Goal: Book appointment/travel/reservation

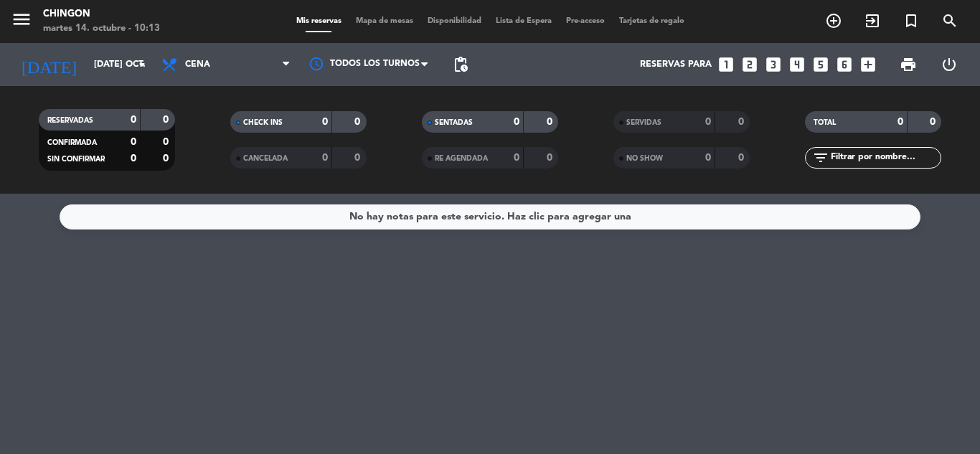
click at [369, 22] on span "Mapa de mesas" at bounding box center [385, 21] width 72 height 8
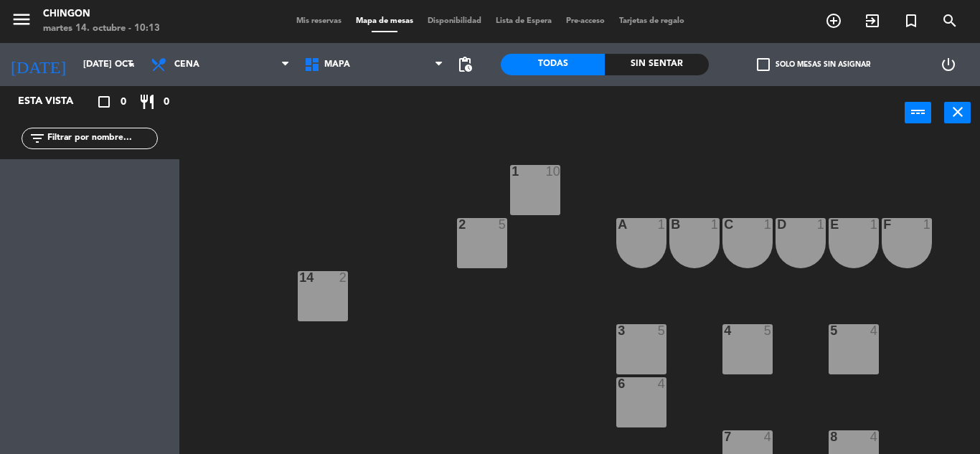
scroll to position [194, 0]
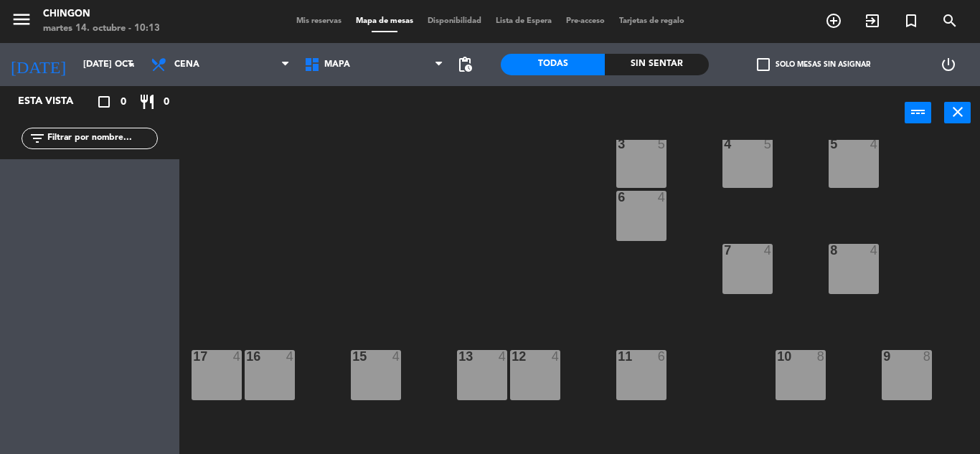
click at [527, 365] on div "12 4" at bounding box center [535, 375] width 50 height 50
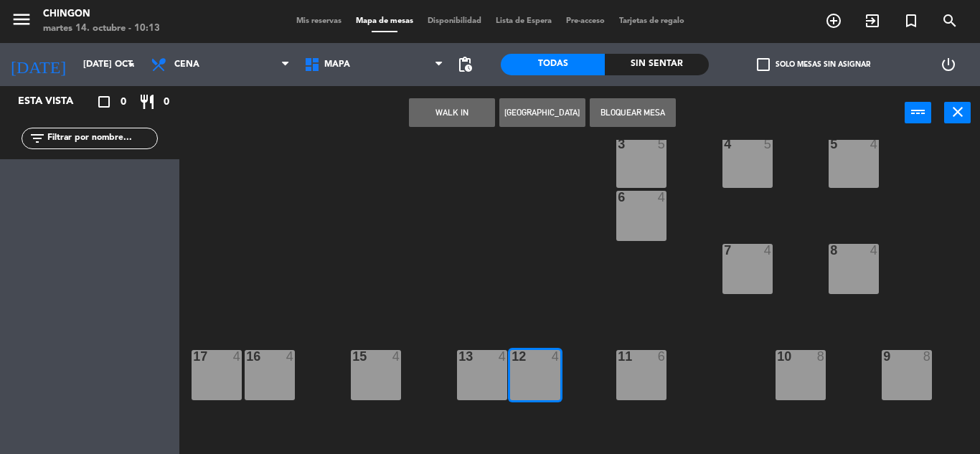
click at [514, 115] on button "[GEOGRAPHIC_DATA]" at bounding box center [542, 112] width 86 height 29
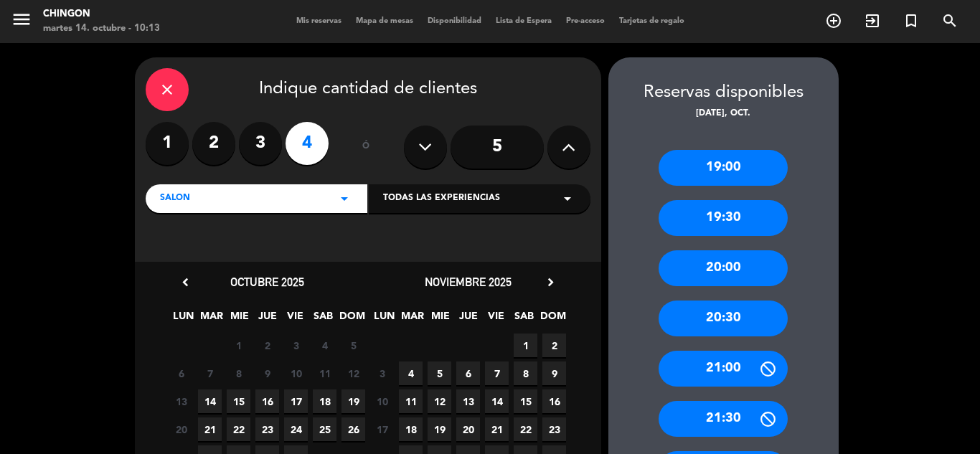
click at [568, 150] on icon at bounding box center [569, 147] width 14 height 22
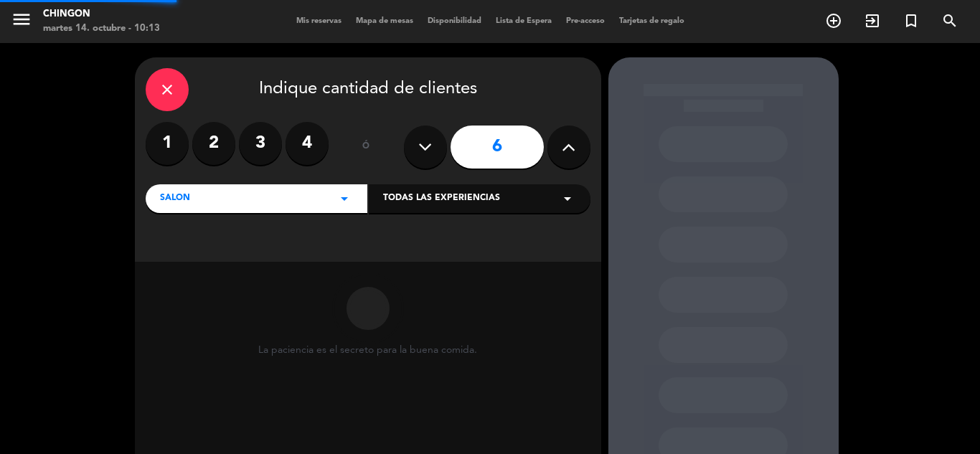
click at [568, 150] on icon at bounding box center [569, 147] width 14 height 22
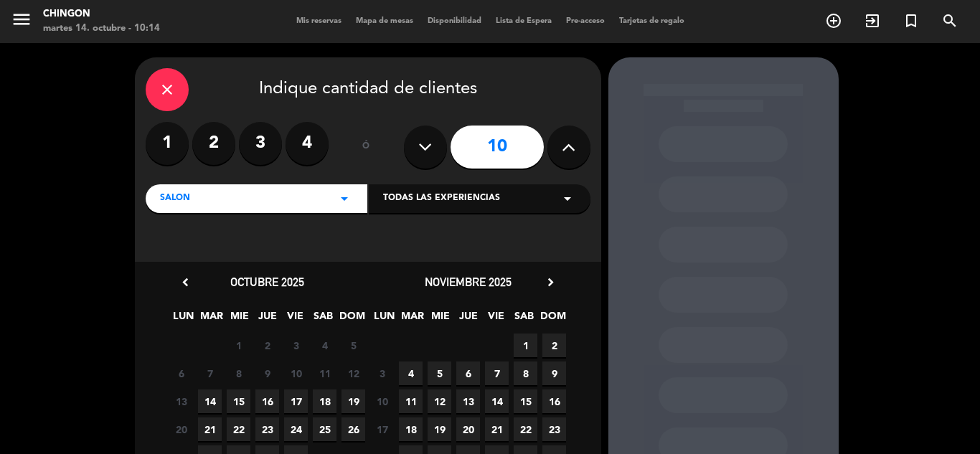
click at [430, 155] on icon at bounding box center [425, 147] width 14 height 22
type input "9"
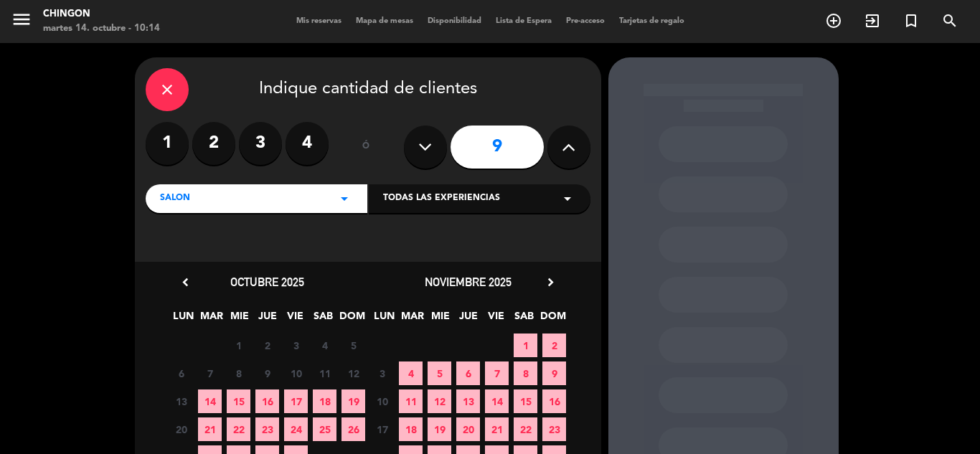
click at [210, 405] on span "14" at bounding box center [210, 402] width 24 height 24
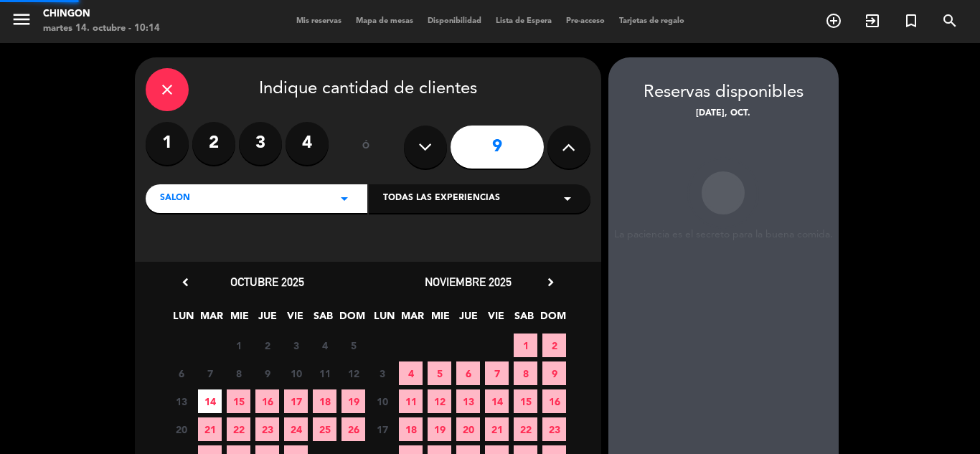
scroll to position [57, 0]
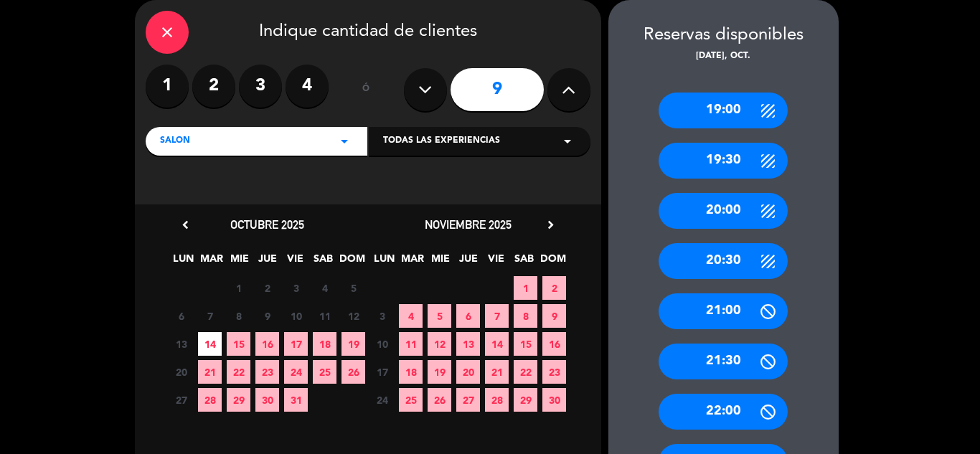
click at [716, 267] on div "20:30" at bounding box center [723, 261] width 129 height 36
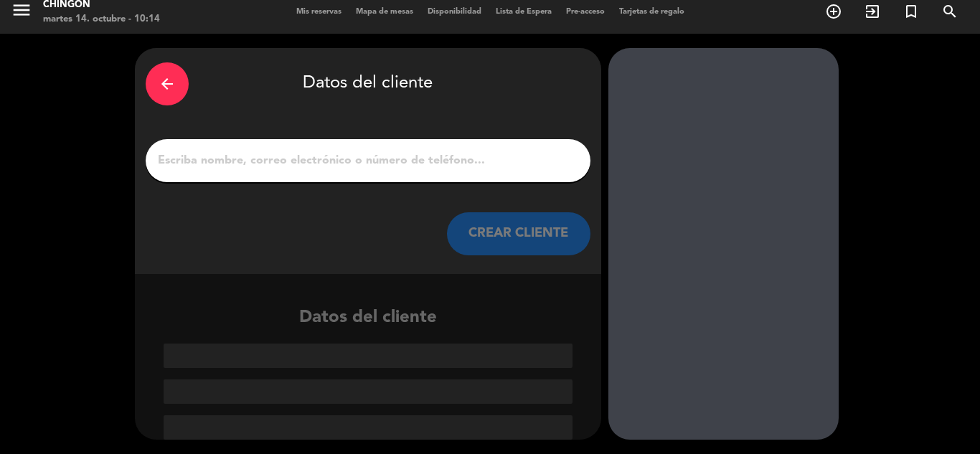
click at [433, 165] on input "1" at bounding box center [367, 161] width 423 height 20
click at [404, 171] on div at bounding box center [368, 160] width 445 height 43
click at [308, 162] on input "1" at bounding box center [367, 161] width 423 height 20
click at [308, 164] on input "1" at bounding box center [367, 161] width 423 height 20
paste input "[PHONE_NUMBER]"
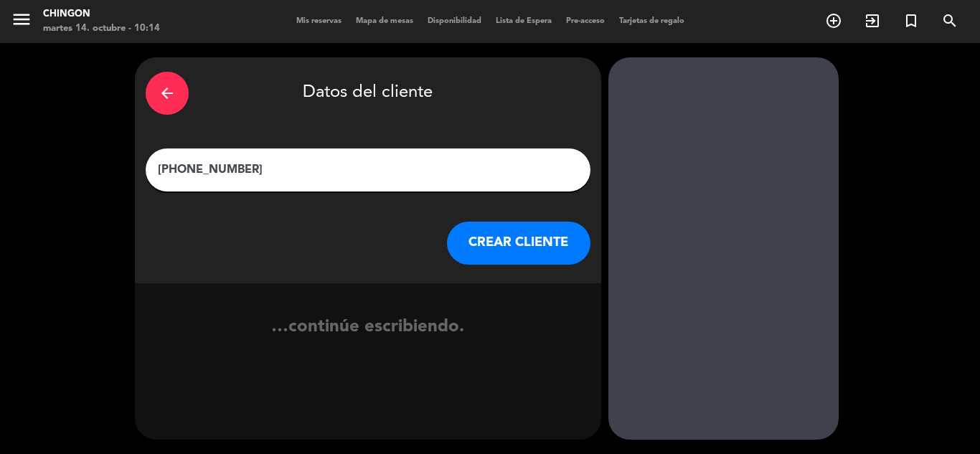
scroll to position [0, 0]
type input "[PHONE_NUMBER]"
click at [556, 249] on button "CREAR CLIENTE" at bounding box center [518, 243] width 143 height 43
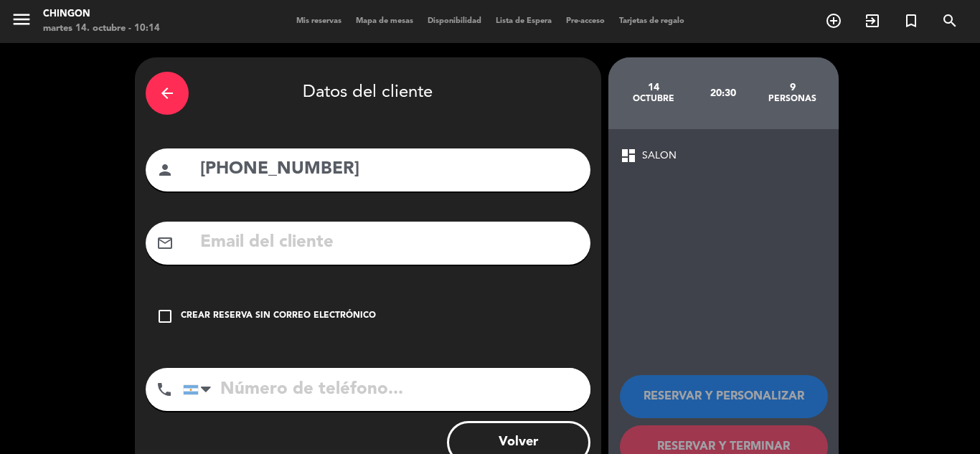
drag, startPoint x: 202, startPoint y: 167, endPoint x: 376, endPoint y: 167, distance: 174.3
click at [411, 189] on div "person [PHONE_NUMBER]" at bounding box center [368, 169] width 445 height 43
click at [333, 387] on input "tel" at bounding box center [386, 389] width 407 height 43
paste input "[PHONE_NUMBER]"
type input "[PHONE_NUMBER]"
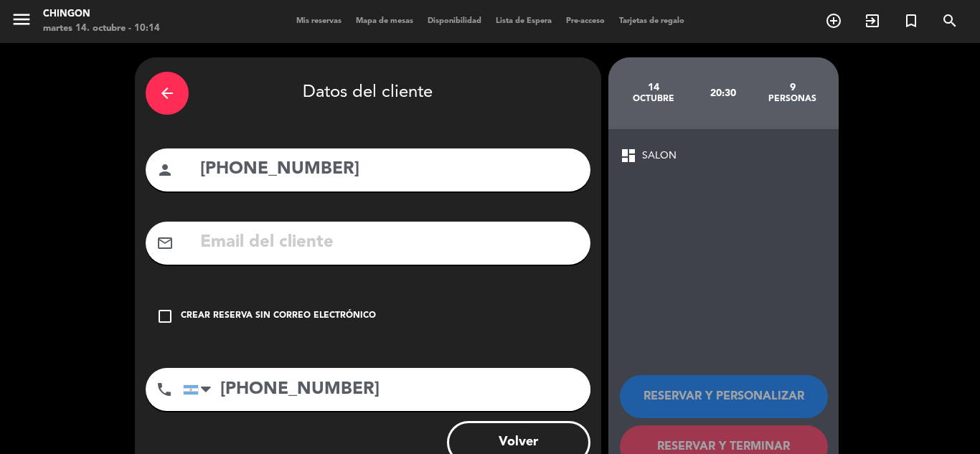
drag, startPoint x: 321, startPoint y: 155, endPoint x: 201, endPoint y: 157, distance: 119.8
click at [201, 157] on input "[PHONE_NUMBER]" at bounding box center [389, 169] width 381 height 29
type input "[PERSON_NAME]"
click at [171, 317] on icon "check_box_outline_blank" at bounding box center [164, 316] width 17 height 17
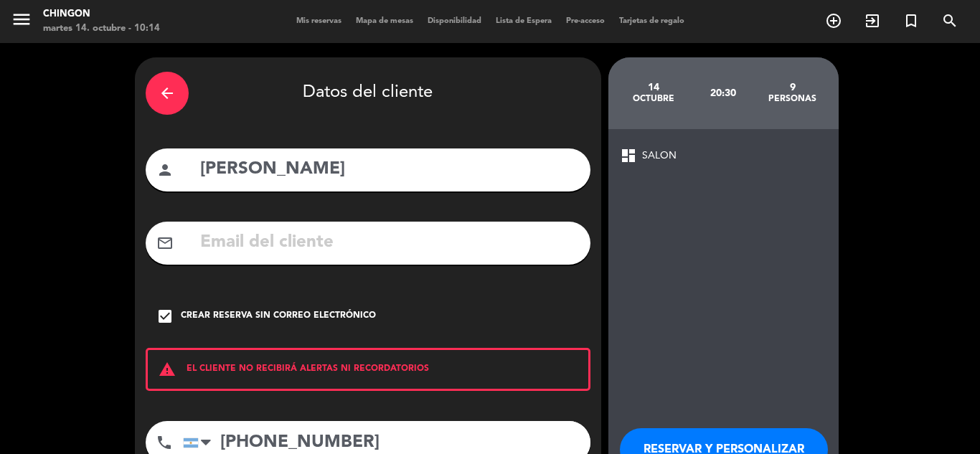
click at [668, 151] on span "SALON" at bounding box center [659, 156] width 34 height 16
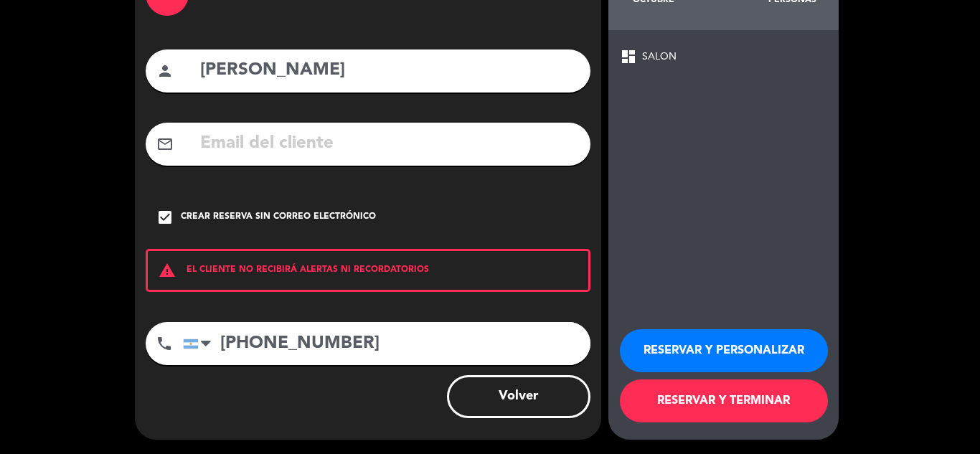
click at [725, 355] on button "RESERVAR Y PERSONALIZAR" at bounding box center [724, 350] width 208 height 43
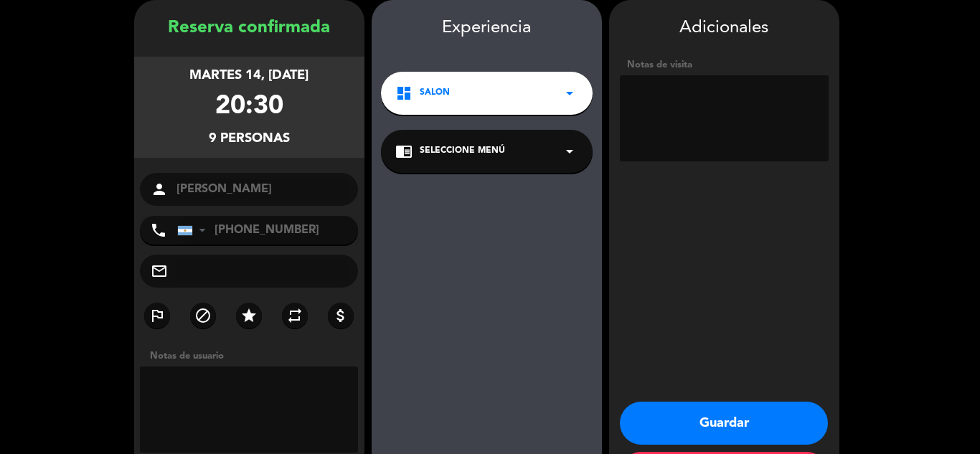
scroll to position [120, 0]
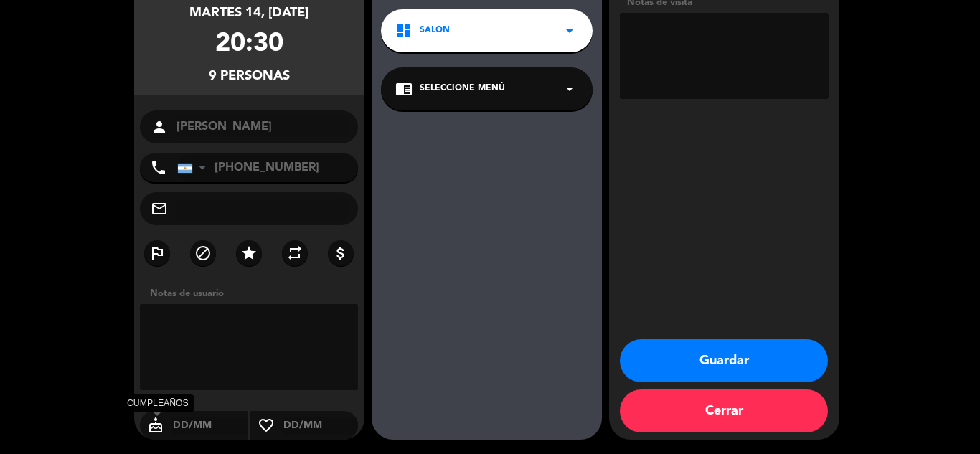
click at [161, 430] on icon "cake" at bounding box center [156, 425] width 32 height 17
click at [156, 432] on icon "cake" at bounding box center [156, 425] width 32 height 17
click at [179, 430] on input "text" at bounding box center [209, 426] width 77 height 18
click at [199, 427] on input "text" at bounding box center [209, 426] width 77 height 18
type input "14/10"
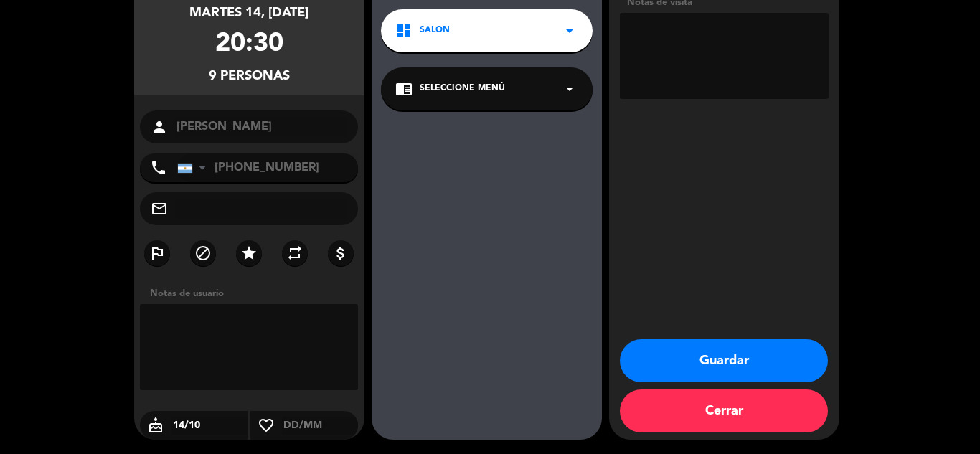
click at [336, 319] on textarea at bounding box center [249, 347] width 219 height 86
click at [312, 316] on textarea at bounding box center [249, 347] width 219 height 86
type textarea "FESTEJA CUMPLE"
click at [541, 98] on div "chrome_reader_mode Seleccione Menú arrow_drop_down" at bounding box center [487, 88] width 212 height 43
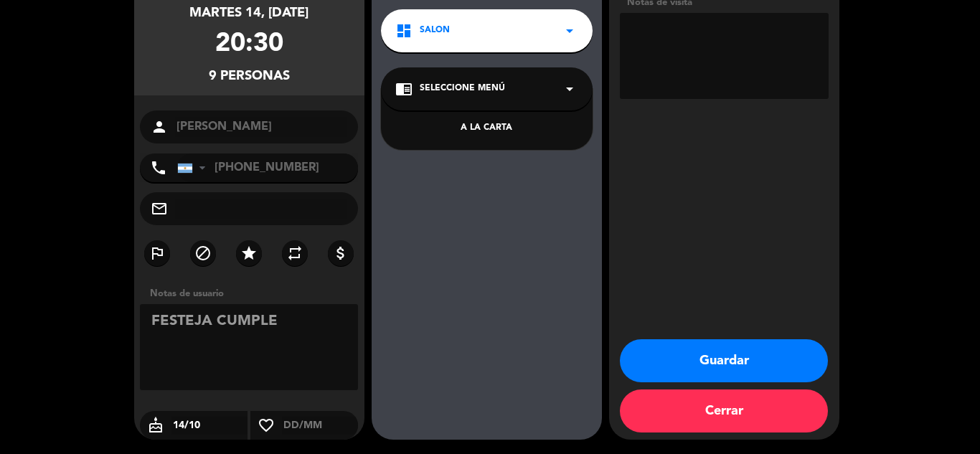
click at [534, 128] on div "A LA CARTA" at bounding box center [486, 128] width 183 height 14
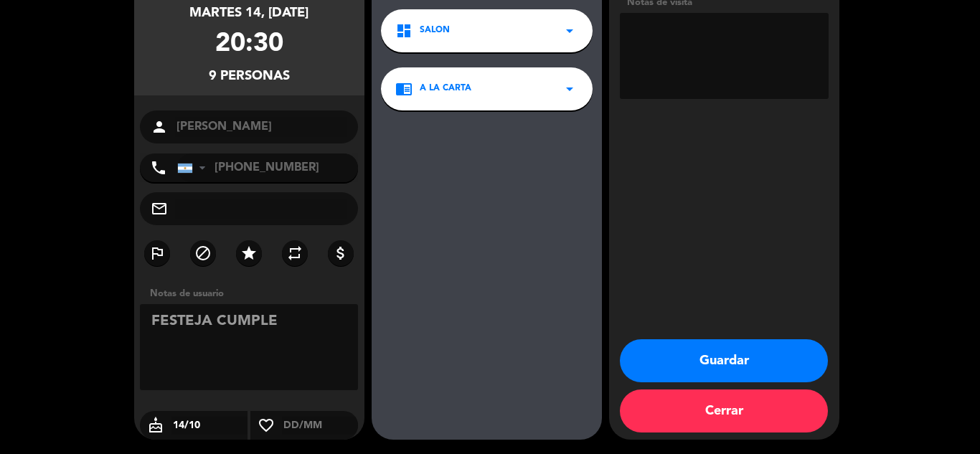
click at [567, 33] on icon "arrow_drop_down" at bounding box center [569, 30] width 17 height 17
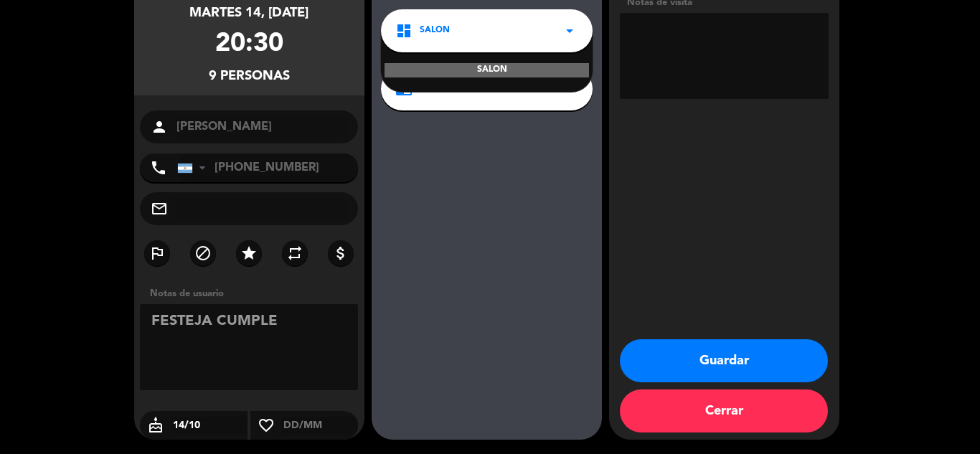
click at [562, 64] on div "SALON" at bounding box center [487, 70] width 204 height 14
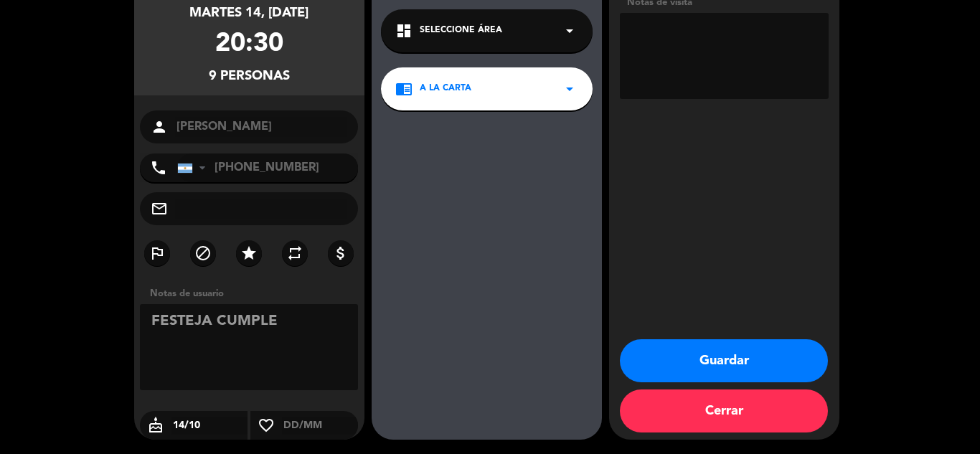
click at [727, 369] on button "Guardar" at bounding box center [724, 360] width 208 height 43
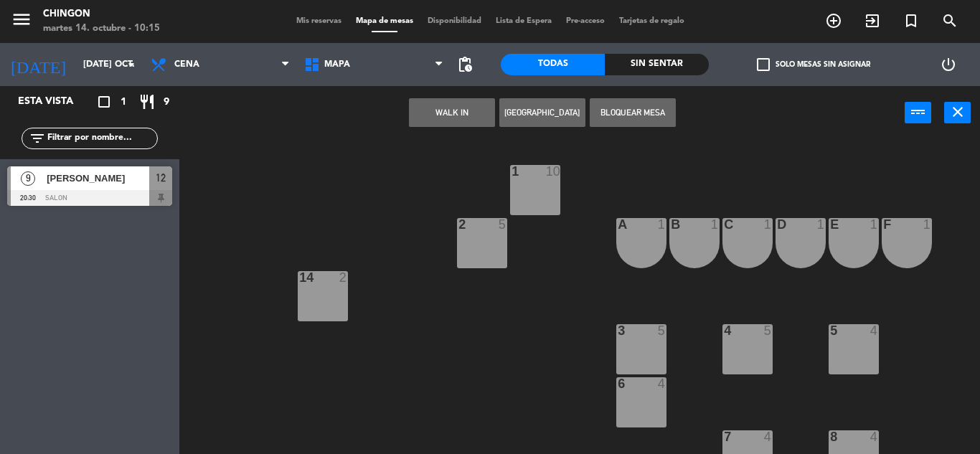
scroll to position [194, 0]
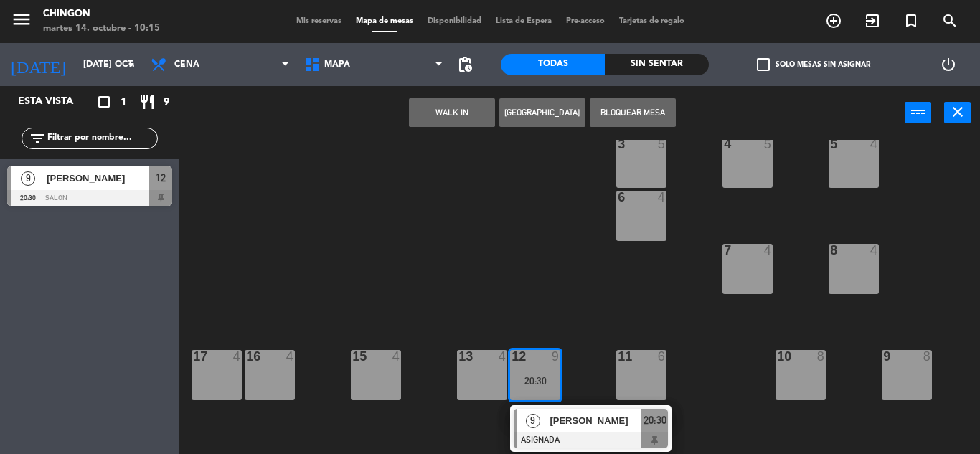
click at [575, 331] on div "1 10 2 5 A 1 B 1 C 1 D 1 E 1 F 1 100 8 101 8 102 8 14 2 60 2 61 2 3 5 4 5 5 4 4…" at bounding box center [584, 297] width 791 height 314
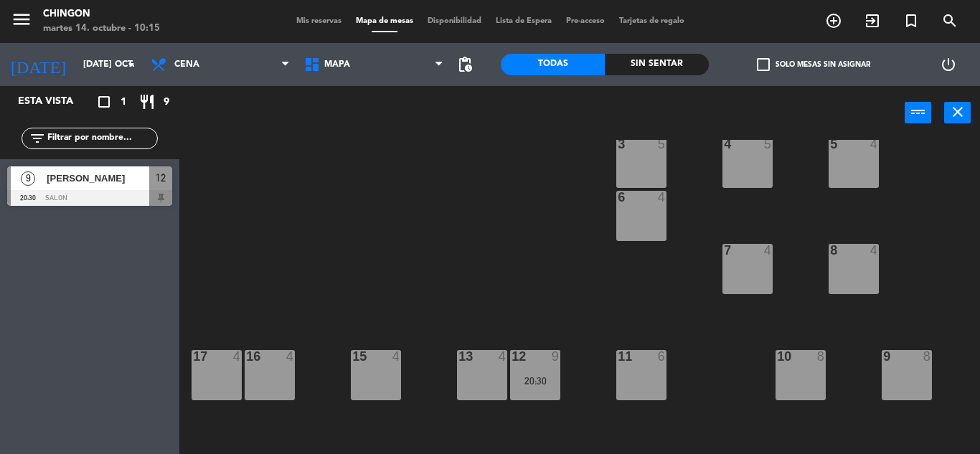
click at [543, 376] on div "20:30" at bounding box center [535, 381] width 50 height 10
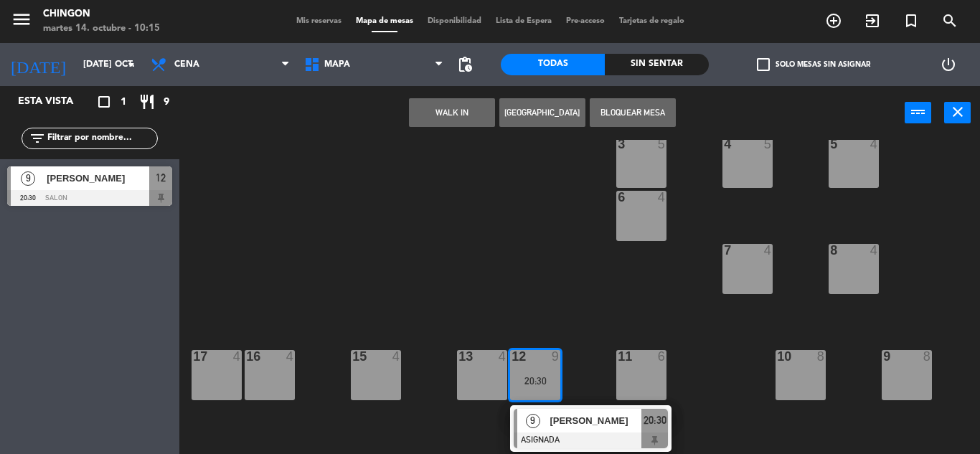
click at [512, 270] on div "1 10 2 5 A 1 B 1 C 1 D 1 E 1 F 1 100 8 101 8 102 8 14 2 60 2 61 2 3 5 4 5 5 4 4…" at bounding box center [584, 297] width 791 height 314
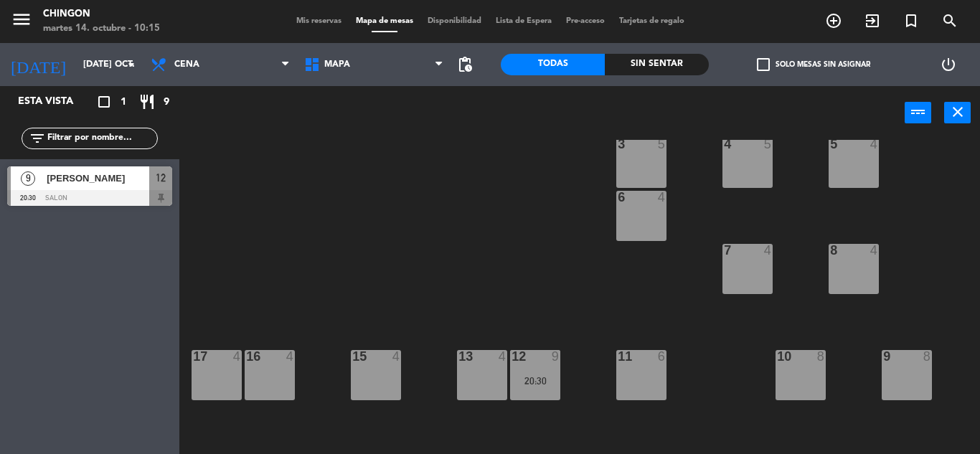
click at [537, 376] on div "20:30" at bounding box center [535, 381] width 50 height 10
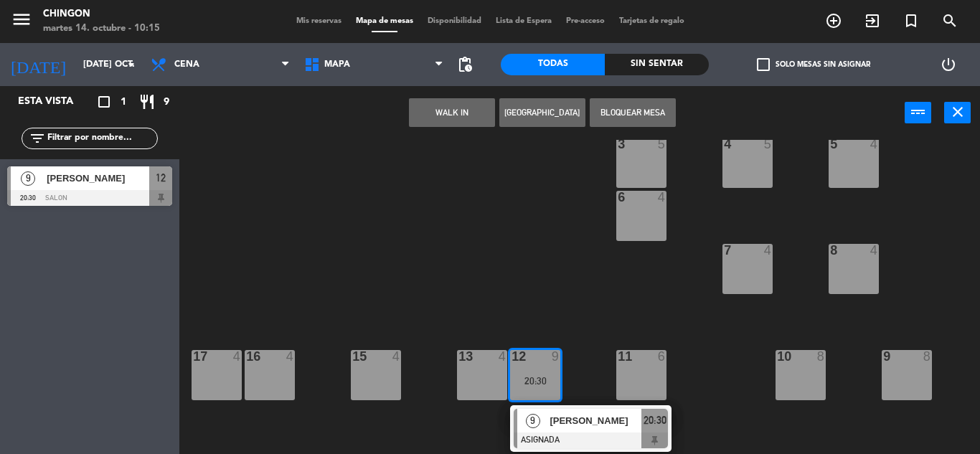
click at [554, 253] on div "1 10 2 5 A 1 B 1 C 1 D 1 E 1 F 1 100 8 101 8 102 8 14 2 60 2 61 2 3 5 4 5 5 4 4…" at bounding box center [584, 297] width 791 height 314
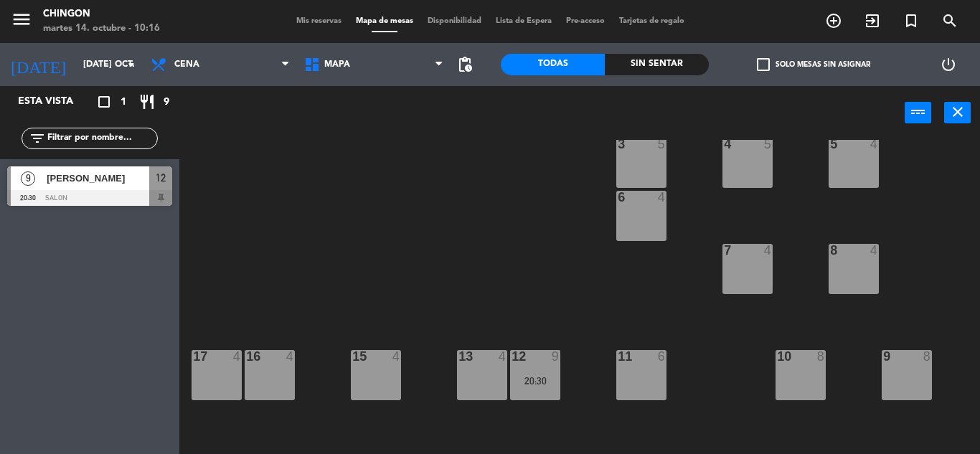
click at [488, 371] on div "13 4" at bounding box center [482, 375] width 50 height 50
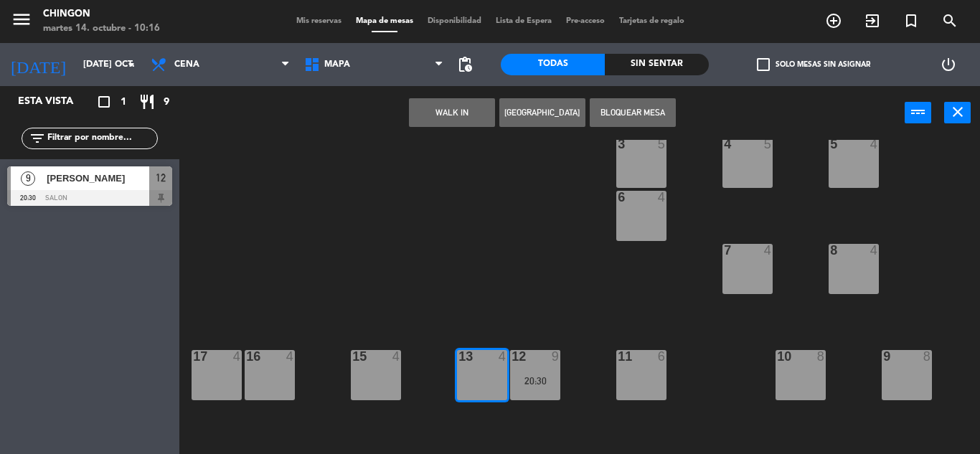
click at [622, 115] on button "Bloquear Mesa" at bounding box center [633, 112] width 86 height 29
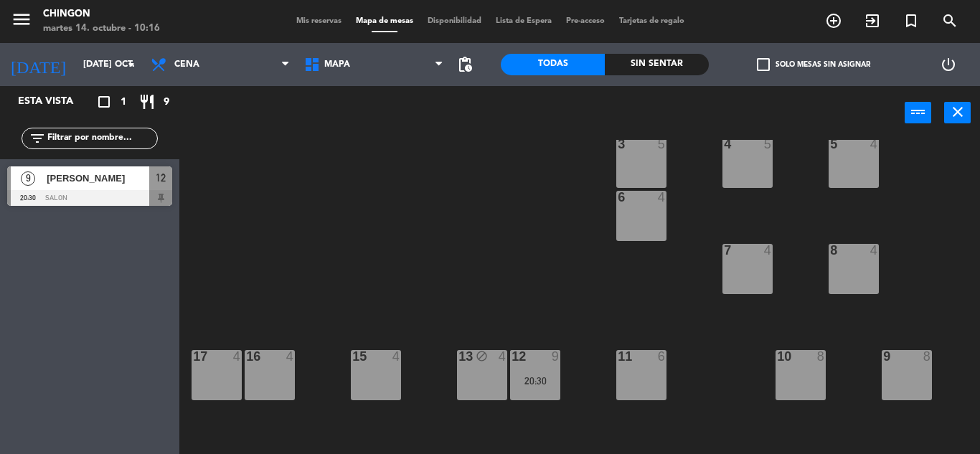
click at [368, 379] on div "15 4" at bounding box center [376, 375] width 50 height 50
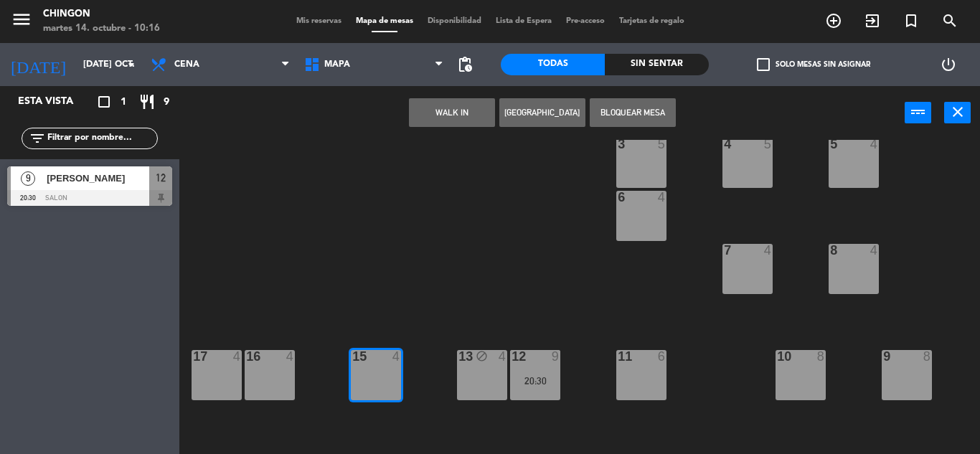
click at [628, 110] on button "Bloquear Mesa" at bounding box center [633, 112] width 86 height 29
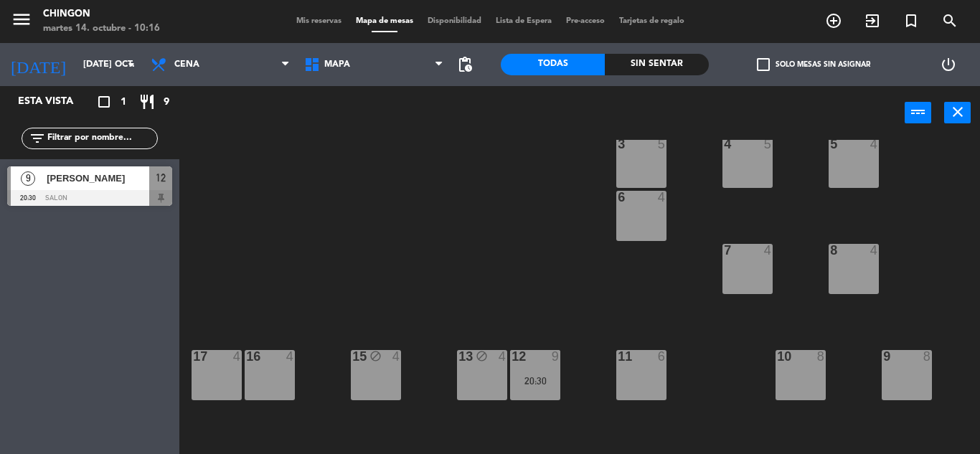
click at [258, 379] on div "16 4" at bounding box center [270, 375] width 50 height 50
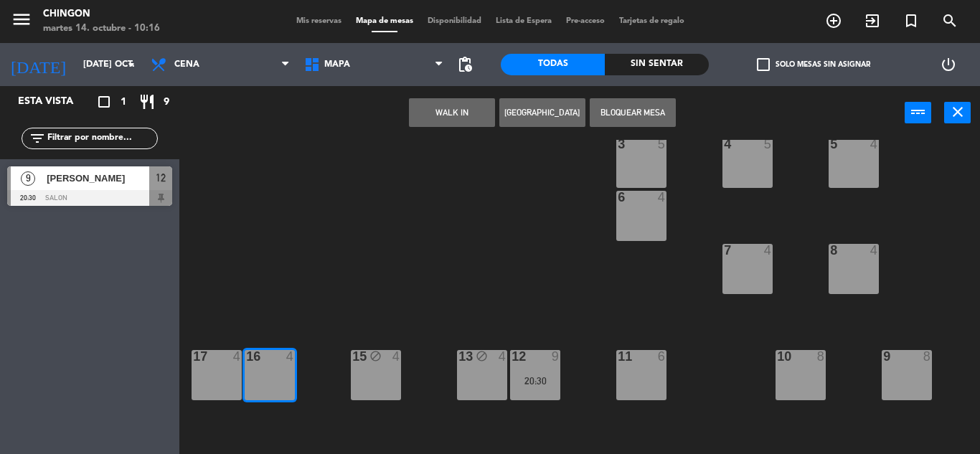
click at [632, 113] on button "Bloquear Mesa" at bounding box center [633, 112] width 86 height 29
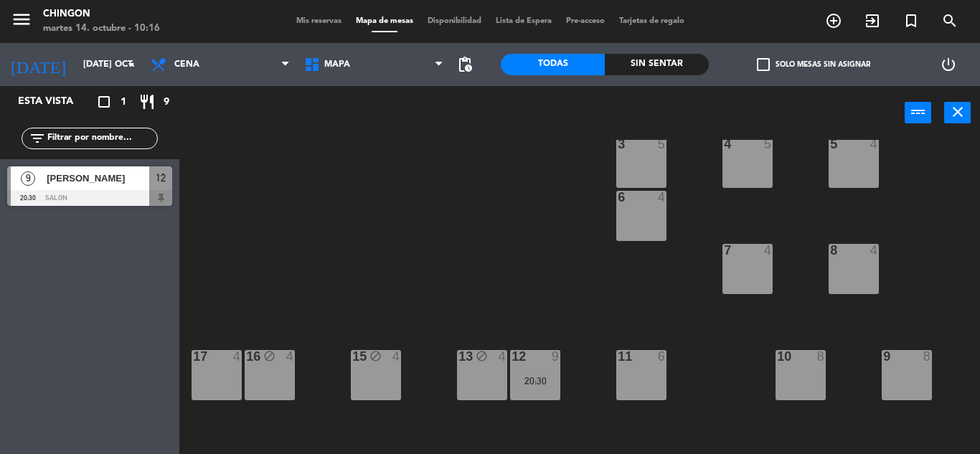
click at [217, 371] on div "17 4" at bounding box center [217, 375] width 50 height 50
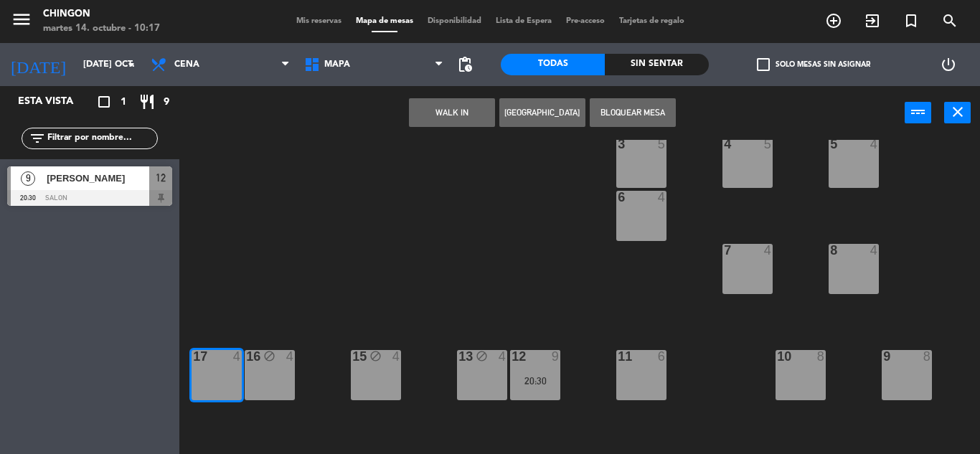
click at [626, 112] on button "Bloquear Mesa" at bounding box center [633, 112] width 86 height 29
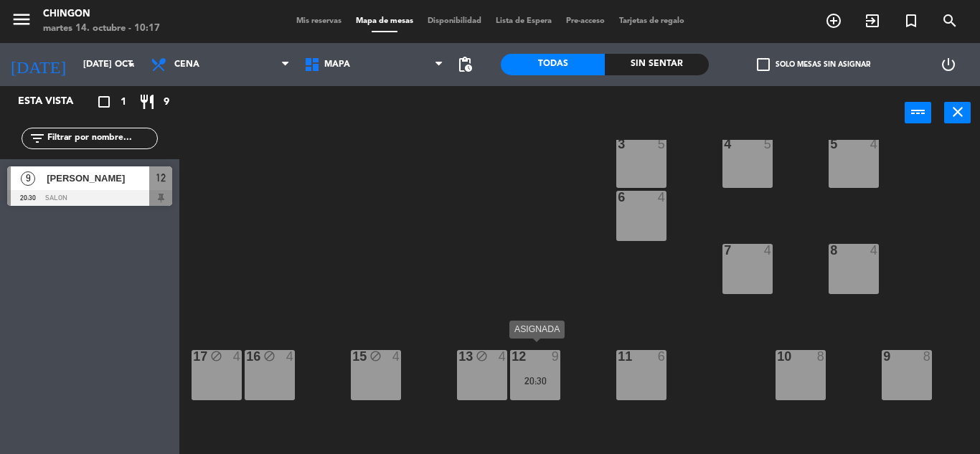
click at [543, 376] on div "20:30" at bounding box center [535, 381] width 50 height 10
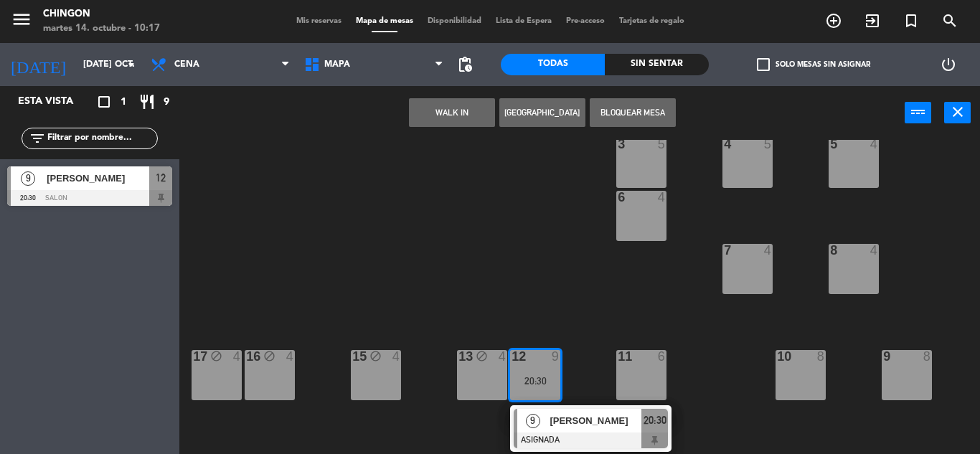
click at [558, 412] on div "9 [PERSON_NAME] 20:30" at bounding box center [590, 428] width 183 height 47
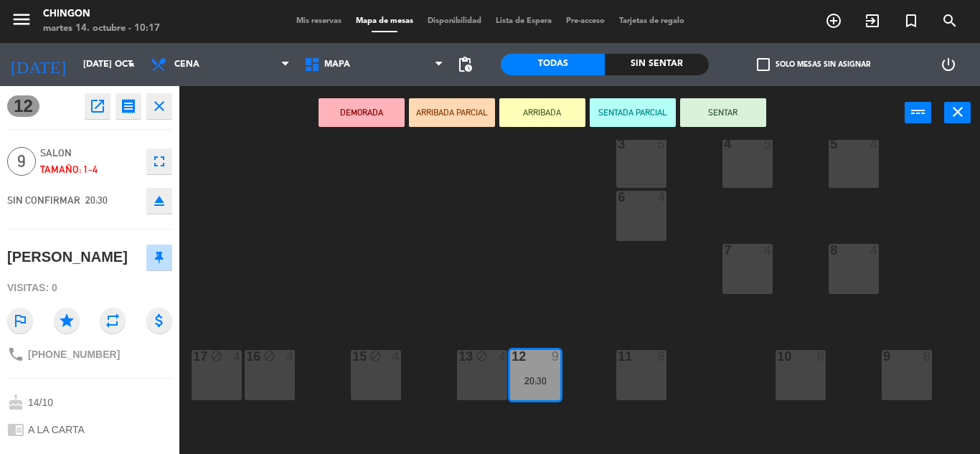
scroll to position [131, 0]
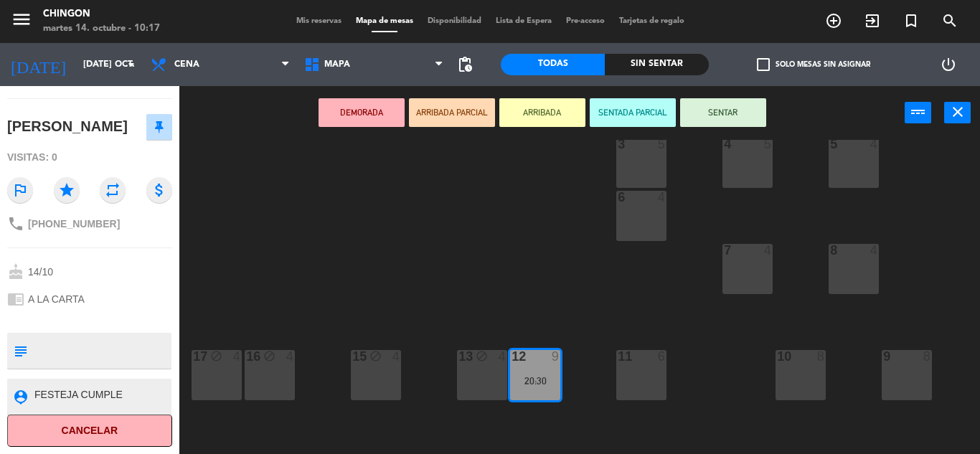
click at [466, 284] on div "1 10 2 5 A 1 B 1 C 1 D 1 E 1 F 1 100 8 101 8 102 8 14 2 60 2 61 2 3 5 4 5 5 4 4…" at bounding box center [584, 297] width 791 height 314
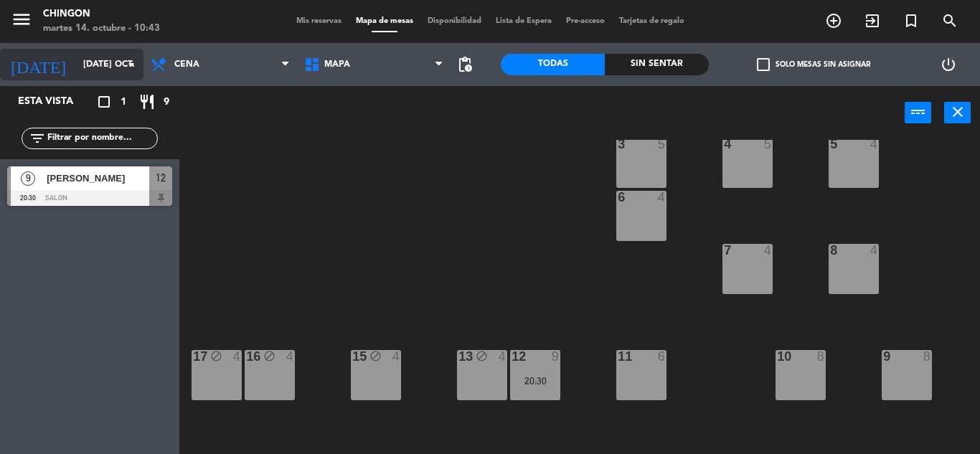
click at [80, 55] on input "[DATE] oct." at bounding box center [136, 64] width 121 height 24
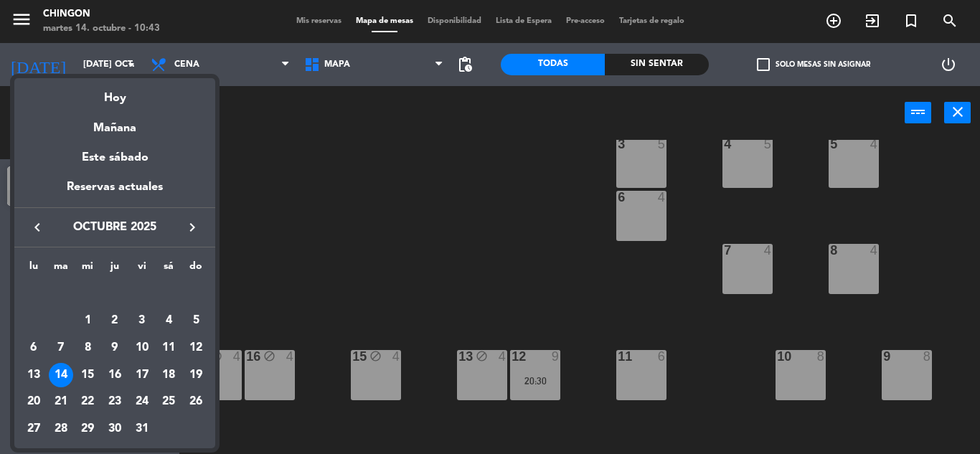
click at [60, 372] on div "14" at bounding box center [61, 375] width 24 height 24
